Goal: Information Seeking & Learning: Learn about a topic

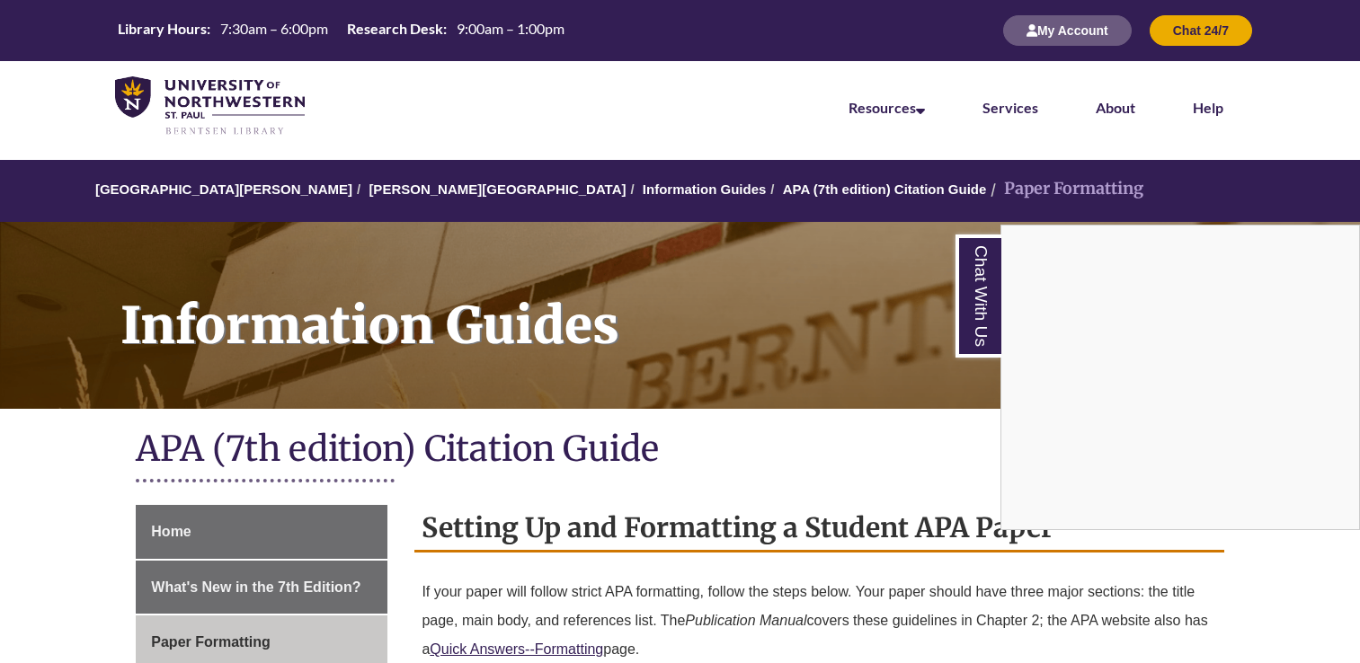
scroll to position [2247, 0]
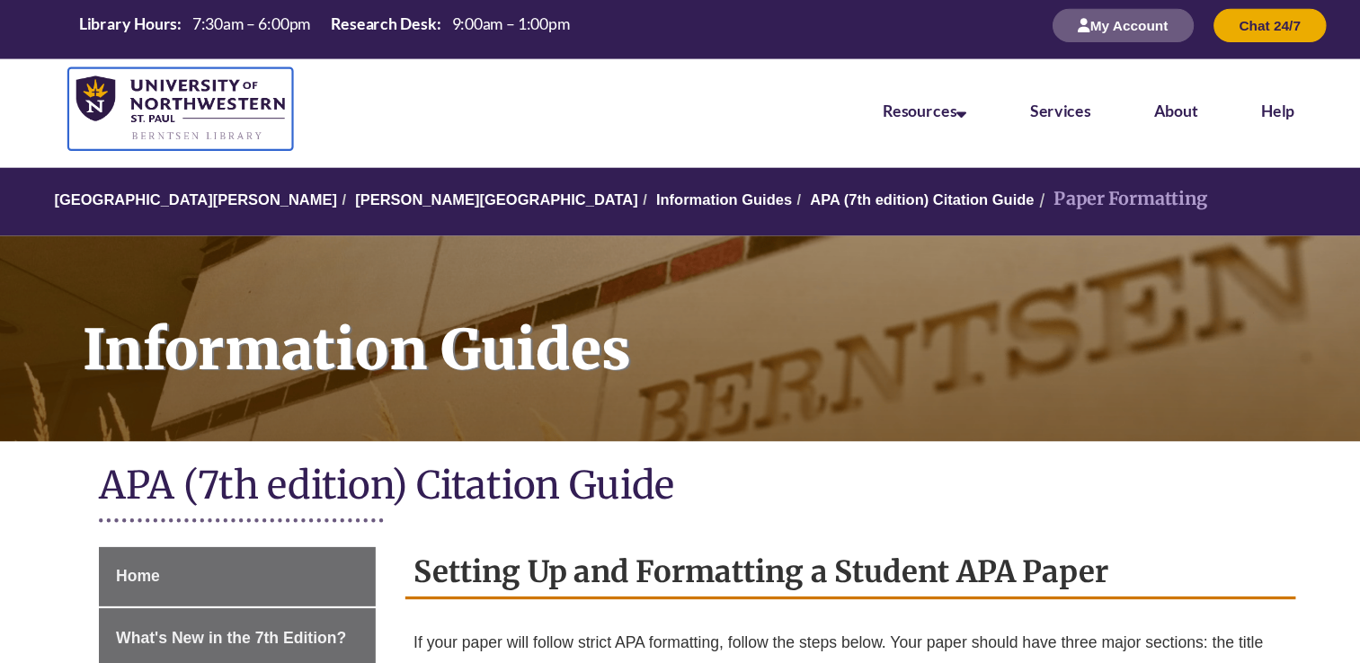
click at [231, 104] on img at bounding box center [210, 106] width 190 height 60
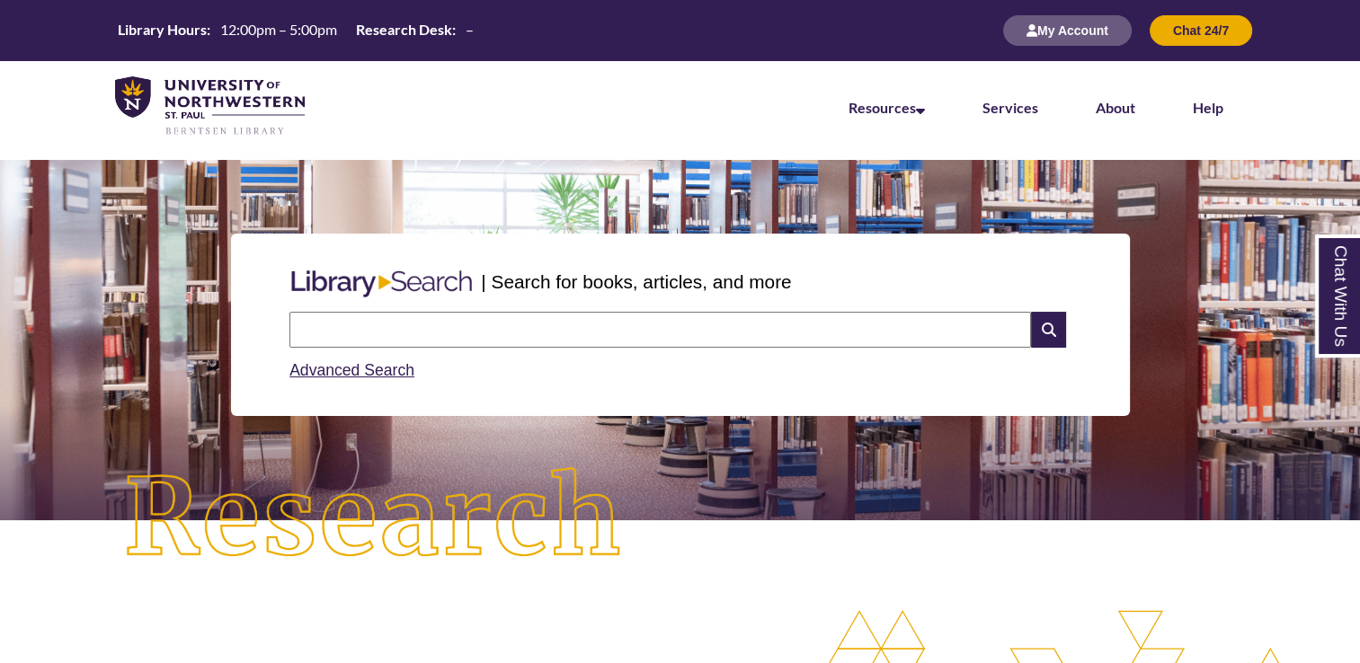
click at [610, 328] on input "text" at bounding box center [660, 330] width 742 height 36
click at [917, 312] on input "text" at bounding box center [660, 330] width 742 height 36
